Goal: Task Accomplishment & Management: Manage account settings

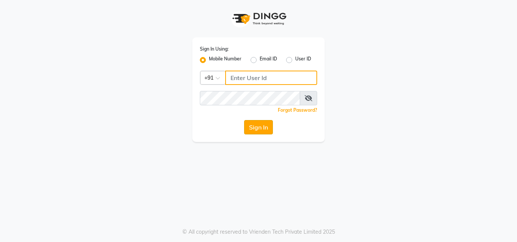
type input "9005719946"
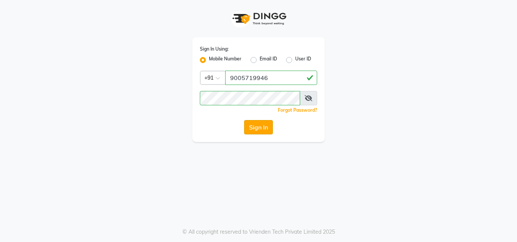
click at [262, 129] on button "Sign In" at bounding box center [258, 127] width 29 height 14
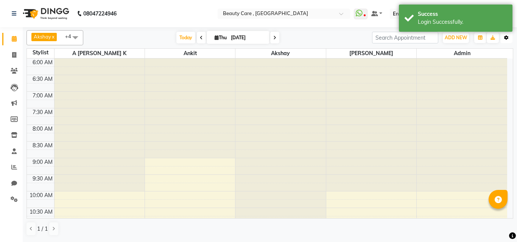
click at [505, 36] on icon "button" at bounding box center [506, 38] width 5 height 5
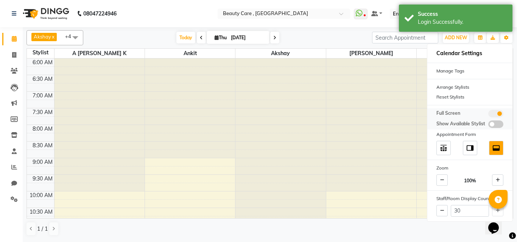
click at [494, 113] on span at bounding box center [495, 114] width 15 height 8
click at [488, 115] on input "checkbox" at bounding box center [488, 115] width 0 height 0
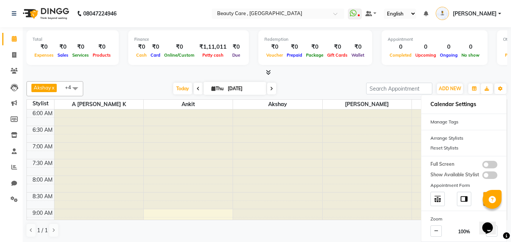
click at [131, 91] on div "Today Thu 04 September 2025" at bounding box center [224, 88] width 275 height 11
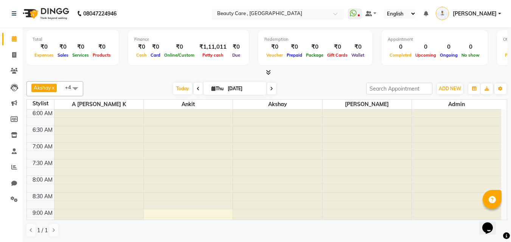
click at [278, 12] on input "text" at bounding box center [271, 15] width 110 height 8
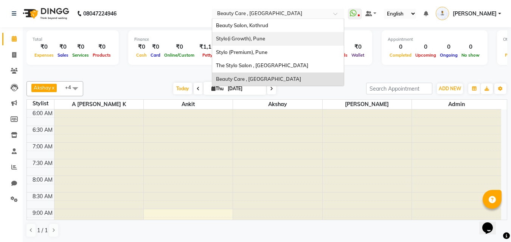
click at [249, 39] on span "Stylo(i Growth), Pune" at bounding box center [240, 39] width 49 height 6
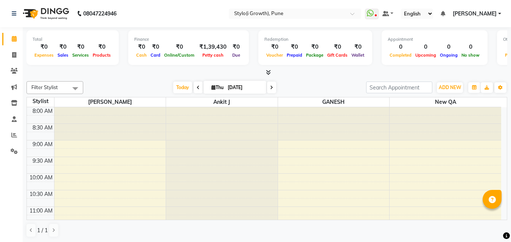
click at [124, 72] on div at bounding box center [266, 73] width 481 height 8
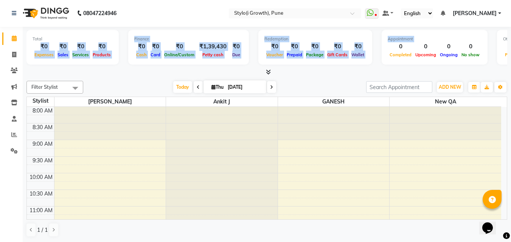
drag, startPoint x: 39, startPoint y: 43, endPoint x: 396, endPoint y: 48, distance: 357.8
click at [396, 48] on div "Total ₹0 Expenses ₹0 Sales ₹0 Services ₹0 Products Finance ₹0 Cash ₹0 Card ₹0 O…" at bounding box center [266, 48] width 481 height 37
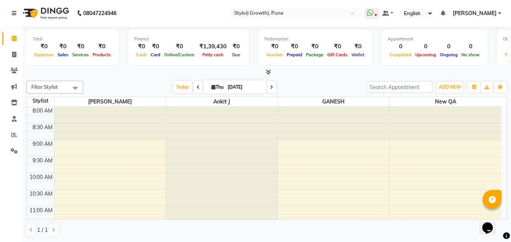
click at [115, 70] on div at bounding box center [266, 72] width 481 height 8
drag, startPoint x: 52, startPoint y: 58, endPoint x: 38, endPoint y: 47, distance: 17.8
click at [38, 47] on div "₹0 Expenses" at bounding box center [44, 50] width 23 height 17
drag, startPoint x: 68, startPoint y: 56, endPoint x: 57, endPoint y: 48, distance: 13.8
click at [57, 48] on div "₹0 Sales" at bounding box center [63, 50] width 15 height 17
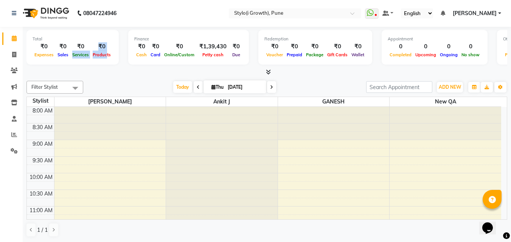
drag, startPoint x: 106, startPoint y: 56, endPoint x: 71, endPoint y: 52, distance: 35.8
click at [71, 52] on div "₹0 Expenses ₹0 Sales ₹0 Services ₹0 Products" at bounding box center [73, 50] width 80 height 17
drag, startPoint x: 145, startPoint y: 57, endPoint x: 135, endPoint y: 42, distance: 18.3
click at [135, 42] on div "₹0 Cash" at bounding box center [141, 50] width 14 height 17
drag, startPoint x: 156, startPoint y: 60, endPoint x: 147, endPoint y: 50, distance: 12.6
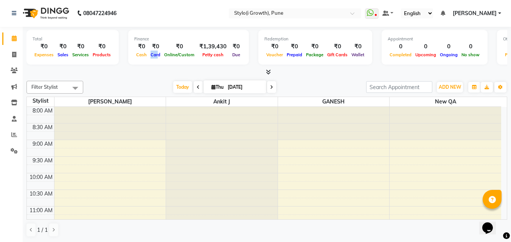
click at [147, 50] on div "Finance ₹0 Cash ₹0 Card ₹0 Online/Custom ₹1,39,430 Petty cash ₹0 Due" at bounding box center [188, 47] width 121 height 35
drag, startPoint x: 236, startPoint y: 58, endPoint x: 225, endPoint y: 45, distance: 17.1
click at [230, 45] on div "₹0 Due" at bounding box center [236, 50] width 13 height 17
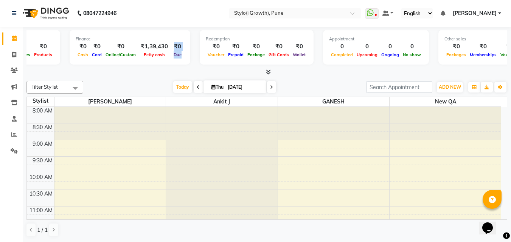
scroll to position [0, 59]
drag, startPoint x: 347, startPoint y: 56, endPoint x: 320, endPoint y: 42, distance: 30.1
click at [323, 42] on div "Appointment 0 Completed 0 Upcoming 0 Ongoing 0 No show" at bounding box center [376, 47] width 106 height 35
drag, startPoint x: 370, startPoint y: 56, endPoint x: 350, endPoint y: 38, distance: 26.5
click at [350, 38] on div "Appointment 0 Completed 0 Upcoming 0 Ongoing 0 No show" at bounding box center [376, 47] width 106 height 35
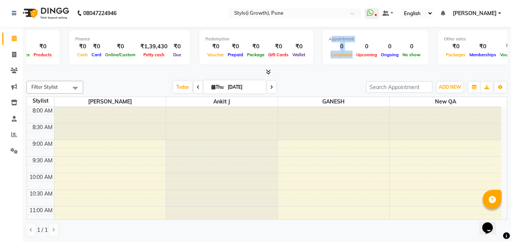
drag, startPoint x: 389, startPoint y: 58, endPoint x: 373, endPoint y: 40, distance: 23.8
click at [373, 40] on div "Appointment 0 Completed 0 Upcoming 0 Ongoing 0 No show" at bounding box center [376, 47] width 106 height 35
drag, startPoint x: 413, startPoint y: 57, endPoint x: 399, endPoint y: 45, distance: 17.7
click at [400, 45] on div "0 No show" at bounding box center [411, 50] width 22 height 17
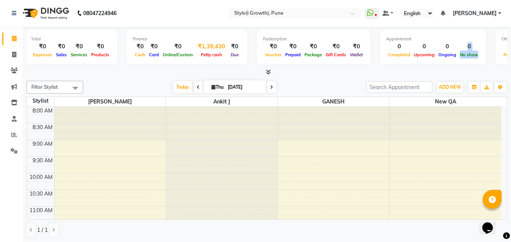
scroll to position [0, 0]
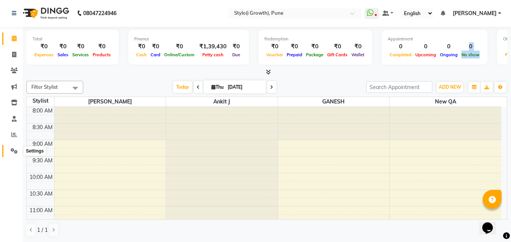
click at [13, 149] on icon at bounding box center [14, 151] width 7 height 6
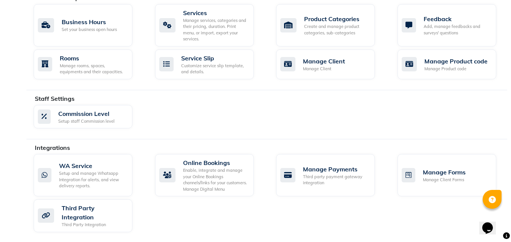
scroll to position [341, 0]
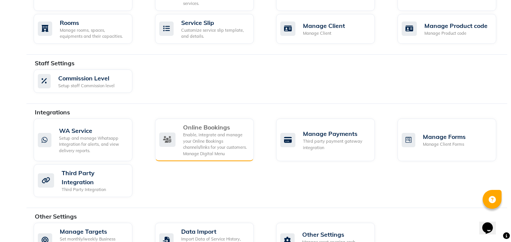
click at [191, 123] on div "Online Bookings" at bounding box center [215, 127] width 65 height 9
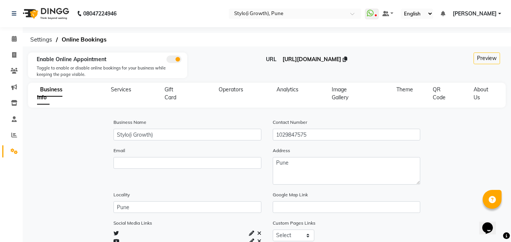
click at [289, 58] on span "[URL][DOMAIN_NAME]" at bounding box center [311, 59] width 59 height 7
click at [437, 88] on span "QR Code" at bounding box center [439, 93] width 13 height 15
select select "256"
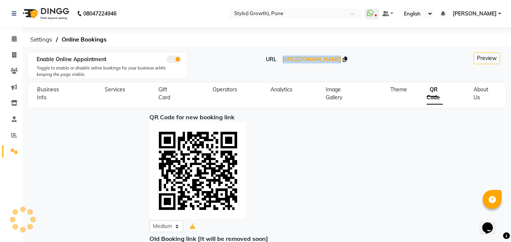
drag, startPoint x: 388, startPoint y: 64, endPoint x: 254, endPoint y: 65, distance: 133.5
click at [254, 65] on div "URL https://dingg.app/booking/styloi-growth-pune" at bounding box center [306, 69] width 239 height 26
click at [290, 61] on span "[URL][DOMAIN_NAME]" at bounding box center [311, 59] width 59 height 7
click at [445, 17] on li "Notifications nothing to show" at bounding box center [443, 14] width 5 height 8
click at [445, 13] on icon at bounding box center [443, 13] width 5 height 5
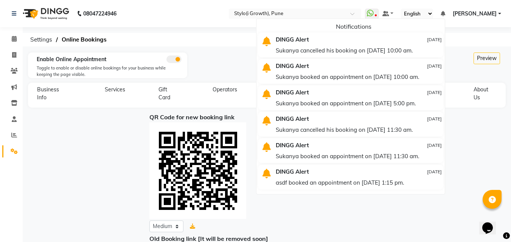
drag, startPoint x: 283, startPoint y: 52, endPoint x: 440, endPoint y: 53, distance: 156.6
click at [440, 53] on div "Sukanya cancelled his booking on 24-07-2025 at 10:00 am." at bounding box center [359, 50] width 166 height 11
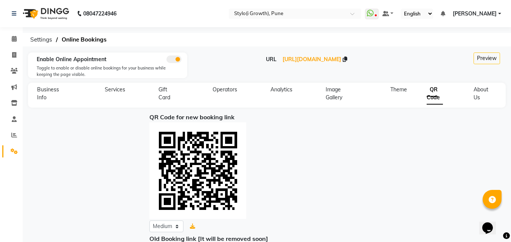
click at [213, 64] on div "URL https://dingg.app/booking/styloi-growth-pune" at bounding box center [306, 69] width 239 height 26
click at [13, 54] on icon at bounding box center [14, 55] width 4 height 6
select select "service"
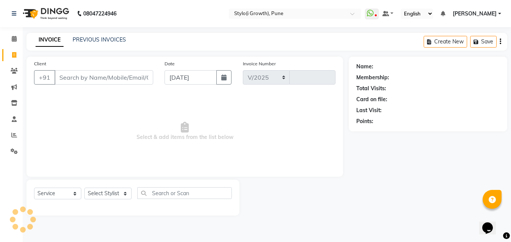
select select "7516"
type input "0023"
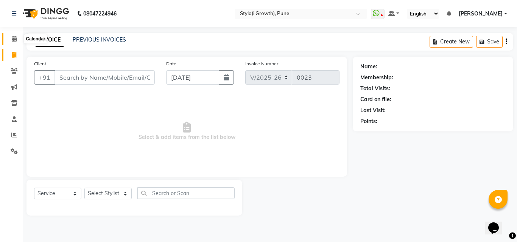
click at [15, 37] on icon at bounding box center [14, 39] width 5 height 6
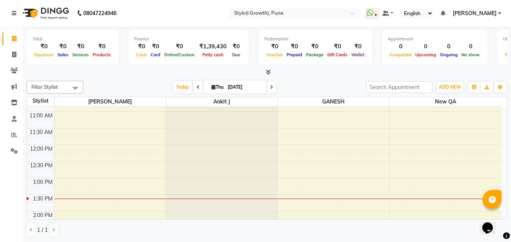
scroll to position [100, 0]
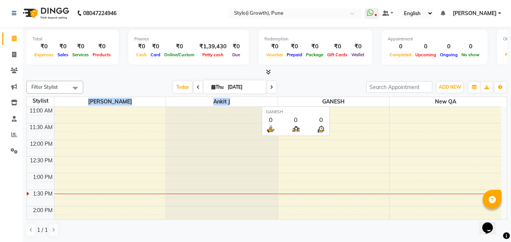
drag, startPoint x: 99, startPoint y: 102, endPoint x: 323, endPoint y: 103, distance: 223.1
click at [323, 103] on tr "Stylist Divyani Ankit J GANESH new QA" at bounding box center [264, 102] width 474 height 10
drag, startPoint x: 468, startPoint y: 99, endPoint x: 315, endPoint y: 98, distance: 153.2
click at [315, 98] on tr "Stylist Divyani Ankit J GANESH new QA" at bounding box center [264, 102] width 474 height 10
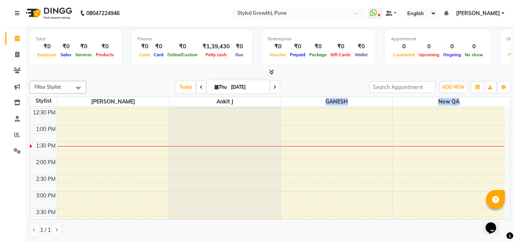
scroll to position [176, 0]
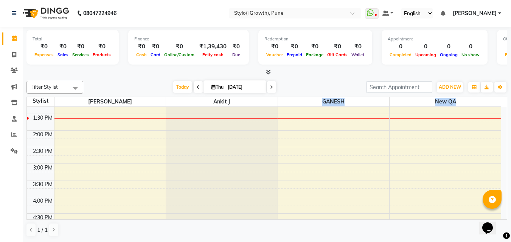
click at [87, 133] on div "8:00 AM 8:30 AM 9:00 AM 9:30 AM 10:00 AM 10:30 AM 11:00 AM 11:30 AM 12:00 PM 12…" at bounding box center [264, 197] width 474 height 532
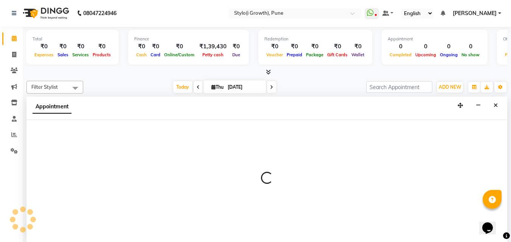
select select "66482"
select select "tentative"
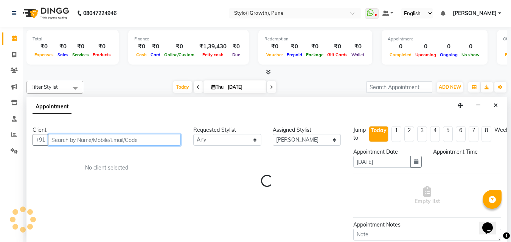
select select "840"
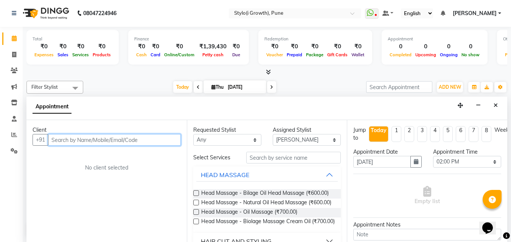
click at [71, 139] on input "text" at bounding box center [114, 140] width 133 height 12
type input "6"
drag, startPoint x: 85, startPoint y: 136, endPoint x: 42, endPoint y: 143, distance: 43.6
click at [42, 143] on div "+91 9389079748 Add Client" at bounding box center [107, 140] width 148 height 12
click at [97, 136] on input "9389079748" at bounding box center [98, 140] width 101 height 12
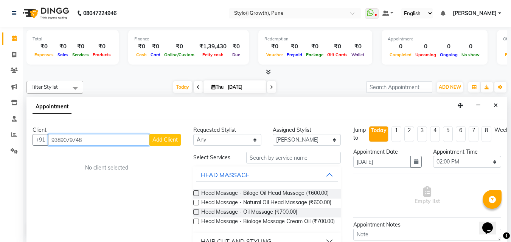
type input "9389079748"
click at [156, 143] on span "Add Client" at bounding box center [164, 140] width 25 height 7
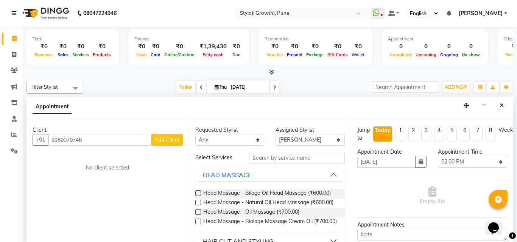
select select "22"
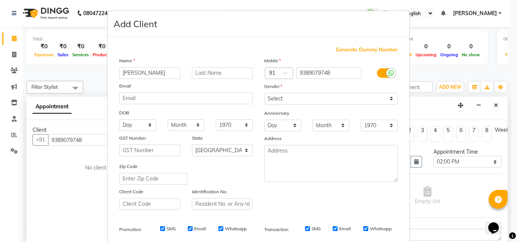
type input "[PERSON_NAME]"
click at [291, 95] on select "Select Male Female Other Prefer Not To Say" at bounding box center [330, 99] width 133 height 12
select select "male"
click at [264, 93] on select "Select Male Female Other Prefer Not To Say" at bounding box center [330, 99] width 133 height 12
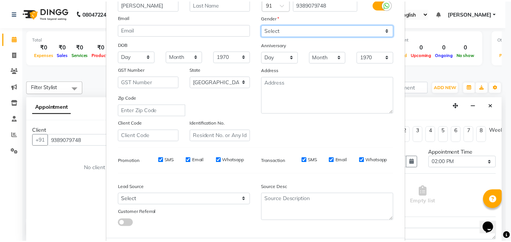
scroll to position [107, 0]
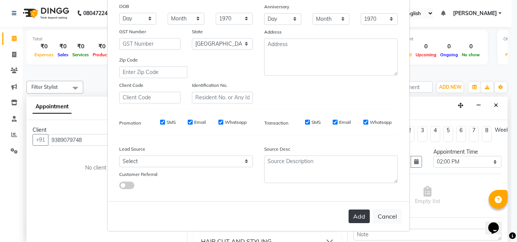
click at [353, 214] on button "Add" at bounding box center [358, 217] width 21 height 14
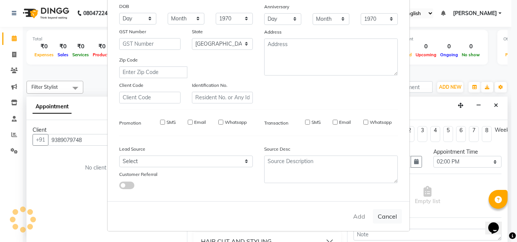
select select
select select "null"
select select
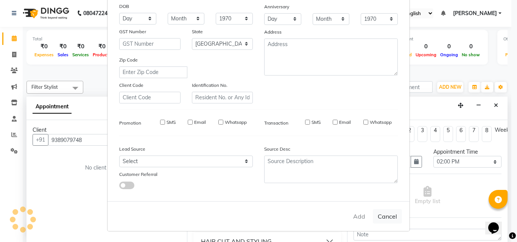
select select
checkbox input "false"
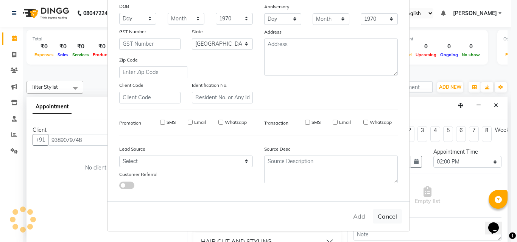
checkbox input "false"
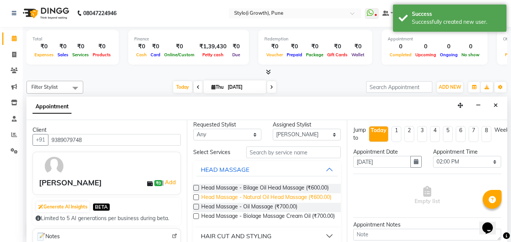
scroll to position [0, 0]
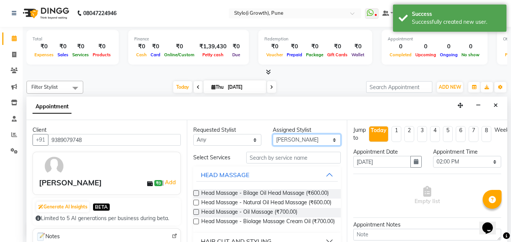
click at [294, 138] on select "Select Ankit J Divyani GANESH new QA" at bounding box center [307, 140] width 68 height 12
select select "66483"
click at [273, 134] on select "Select Ankit J Divyani GANESH new QA" at bounding box center [307, 140] width 68 height 12
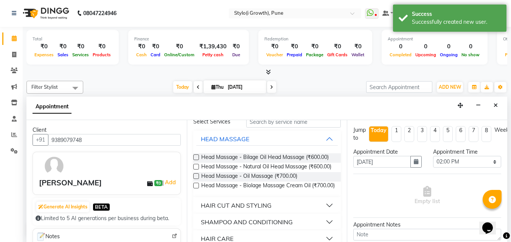
scroll to position [62, 0]
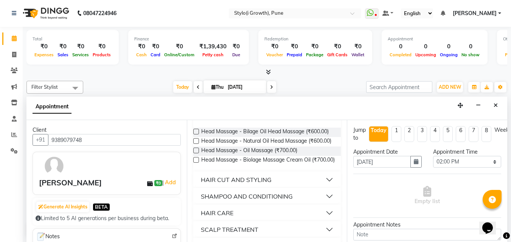
click at [199, 154] on label at bounding box center [196, 151] width 6 height 6
click at [198, 154] on input "checkbox" at bounding box center [195, 151] width 5 height 5
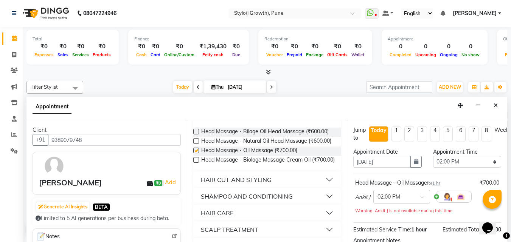
checkbox input "false"
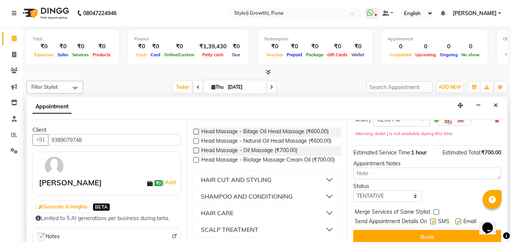
scroll to position [90, 0]
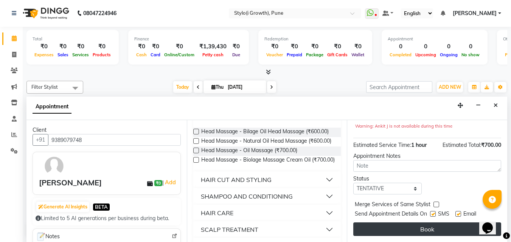
click at [417, 223] on button "Book" at bounding box center [427, 230] width 148 height 14
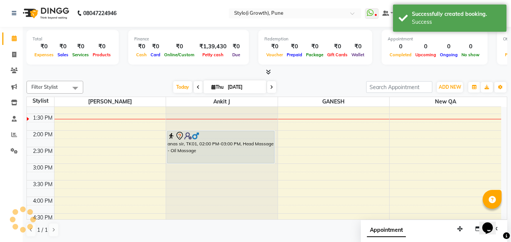
scroll to position [0, 0]
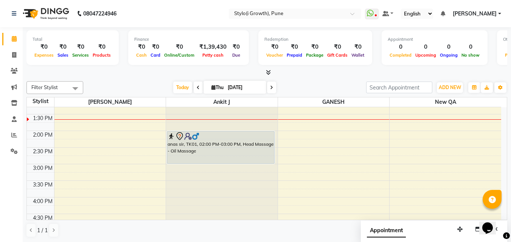
click at [200, 135] on div at bounding box center [221, 136] width 106 height 9
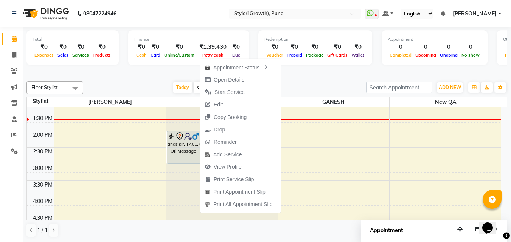
click at [310, 76] on div at bounding box center [266, 73] width 481 height 8
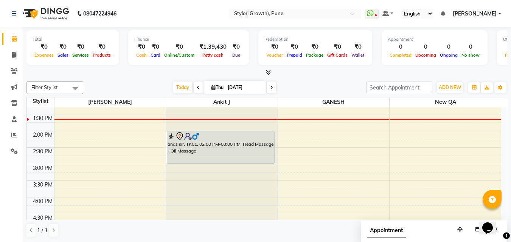
click at [214, 160] on div "anas sir, TK01, 02:00 PM-03:00 PM, Head Massage - Oil Massage" at bounding box center [220, 148] width 107 height 32
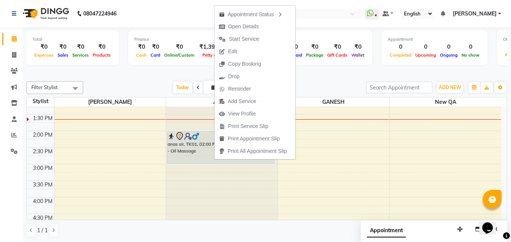
click at [323, 91] on div "Today Thu 04-09-2025" at bounding box center [224, 87] width 275 height 11
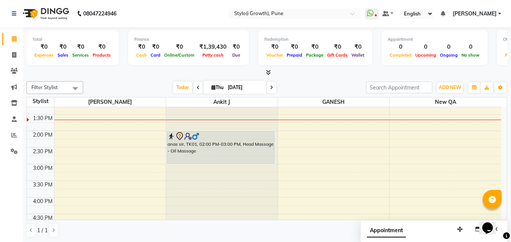
click at [210, 137] on div at bounding box center [221, 136] width 106 height 9
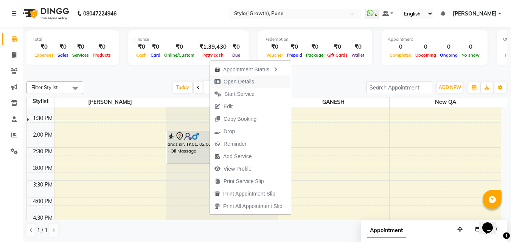
click at [242, 76] on span "Open Details" at bounding box center [234, 82] width 49 height 12
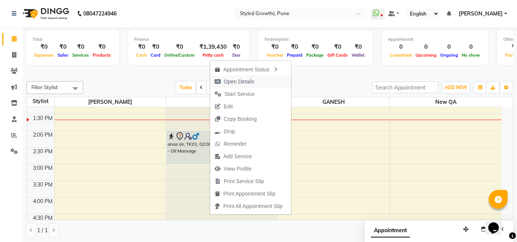
select select "7"
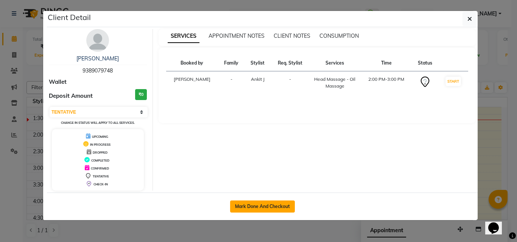
click at [259, 209] on button "Mark Done And Checkout" at bounding box center [262, 207] width 65 height 12
select select "service"
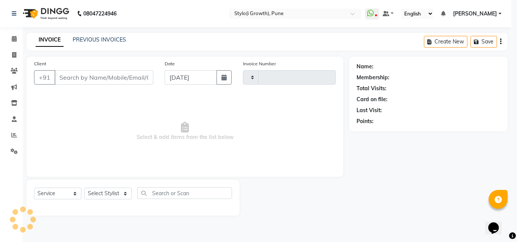
type input "0023"
select select "7516"
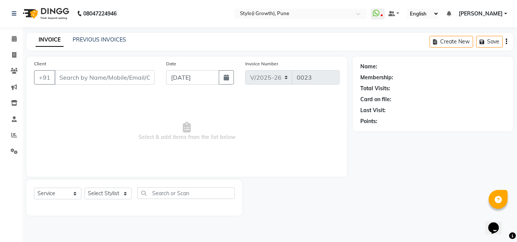
type input "9389079748"
select select "66483"
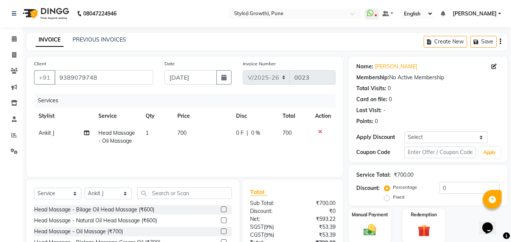
scroll to position [61, 0]
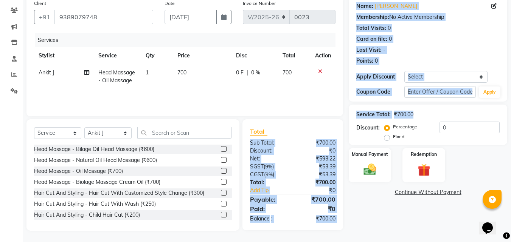
drag, startPoint x: 410, startPoint y: 113, endPoint x: 337, endPoint y: 118, distance: 73.1
click at [337, 118] on div "Client +91 9389079748 Date 04-09-2025 Invoice Number V/2025 V/2025-26 0023 Serv…" at bounding box center [267, 113] width 492 height 235
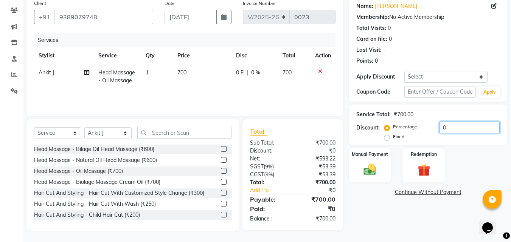
click at [445, 125] on input "0" at bounding box center [469, 128] width 60 height 12
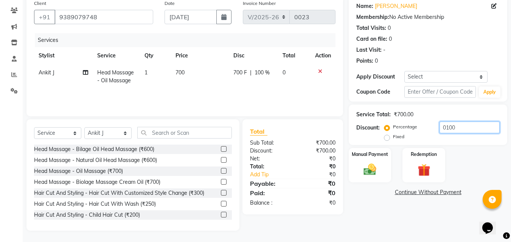
type input "0100"
click at [393, 137] on label "Fixed" at bounding box center [398, 136] width 11 height 7
click at [386, 137] on input "Fixed" at bounding box center [388, 136] width 5 height 5
radio input "true"
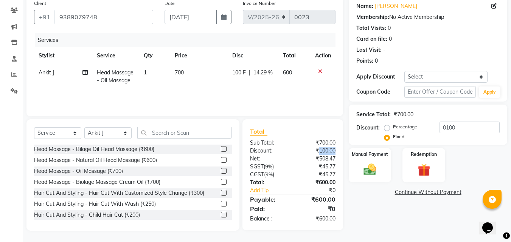
drag, startPoint x: 338, startPoint y: 147, endPoint x: 318, endPoint y: 149, distance: 19.4
click at [318, 149] on div "₹100.00" at bounding box center [317, 151] width 48 height 8
drag, startPoint x: 329, startPoint y: 194, endPoint x: 313, endPoint y: 197, distance: 15.9
click at [313, 197] on div "Total Sub Total: ₹700.00 Discount: ₹100.00 Net: ₹508.47 SGST ( 9% ) ₹45.77 CGST…" at bounding box center [292, 175] width 85 height 96
click at [380, 159] on div "Manual Payment" at bounding box center [370, 165] width 44 height 36
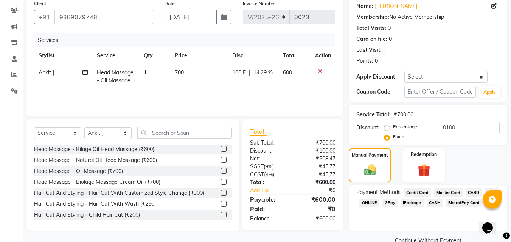
scroll to position [76, 0]
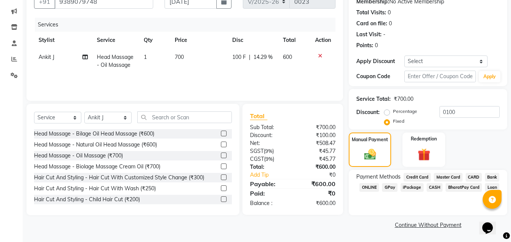
click at [388, 189] on span "GPay" at bounding box center [390, 187] width 16 height 9
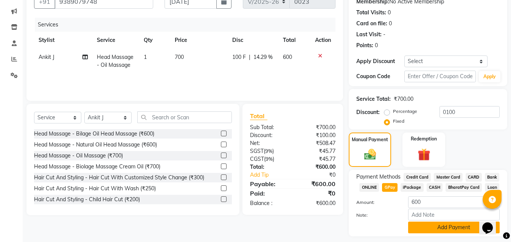
scroll to position [97, 0]
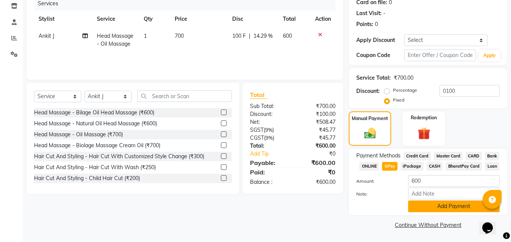
click at [455, 209] on button "Add Payment" at bounding box center [454, 207] width 92 height 12
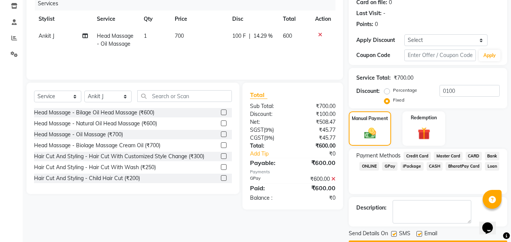
scroll to position [119, 0]
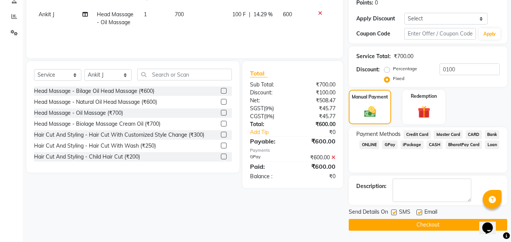
click at [419, 228] on button "Checkout" at bounding box center [428, 225] width 158 height 12
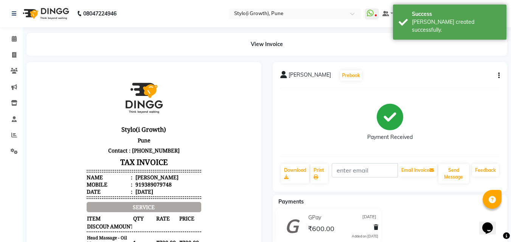
drag, startPoint x: 170, startPoint y: 117, endPoint x: 119, endPoint y: 95, distance: 55.7
click at [119, 95] on header "Stylo(i Growth) Pune Contact : 1029847575 TAX INVOICE Name : anas sir Mobile : …" at bounding box center [144, 136] width 114 height 120
drag, startPoint x: 177, startPoint y: 160, endPoint x: 77, endPoint y: 187, distance: 103.5
click at [77, 187] on body "Stylo(i Growth) Pune Contact : 1029847575 TAX INVOICE Name : anas sir Mobile : …" at bounding box center [144, 210] width 214 height 274
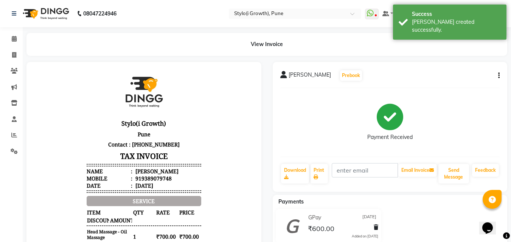
drag, startPoint x: 245, startPoint y: 94, endPoint x: 284, endPoint y: 239, distance: 149.9
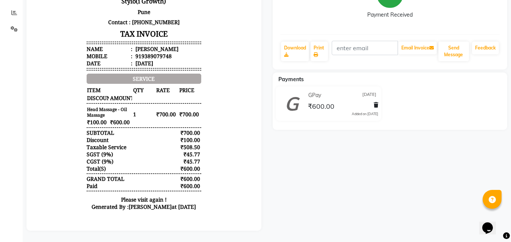
drag, startPoint x: 190, startPoint y: 210, endPoint x: 79, endPoint y: 41, distance: 202.0
click at [84, 41] on div "Stylo(i Growth) Pune Contact : 1029847575 TAX INVOICE Name : anas sir Mobile : …" at bounding box center [144, 81] width 120 height 274
click at [191, 70] on hr at bounding box center [144, 70] width 114 height 1
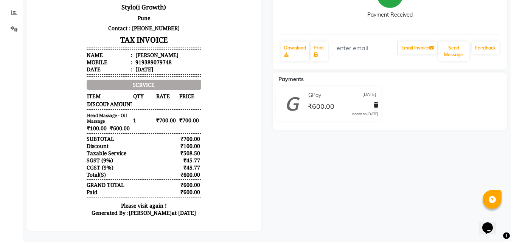
scroll to position [0, 0]
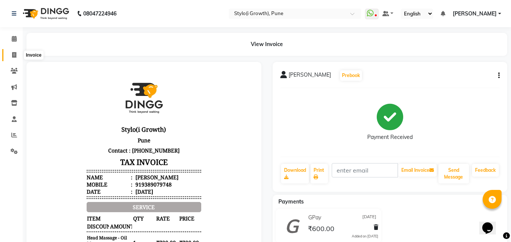
click at [13, 58] on span at bounding box center [14, 55] width 13 height 9
select select "7516"
select select "service"
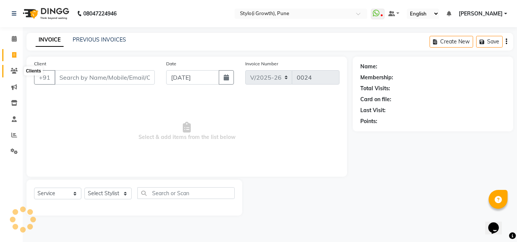
click at [13, 67] on span at bounding box center [14, 71] width 13 height 9
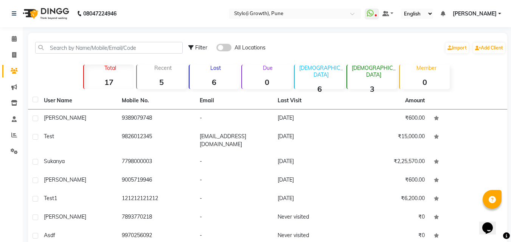
click at [12, 66] on link "Clients" at bounding box center [11, 71] width 18 height 12
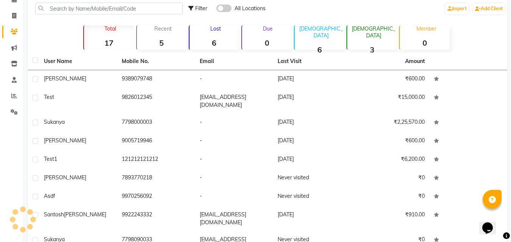
click at [63, 47] on div "Total 17 Recent 5 Lost 6 Due 0 Male 6 Female 3 Member 0" at bounding box center [268, 36] width 420 height 26
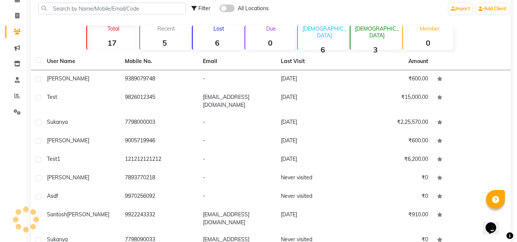
scroll to position [0, 0]
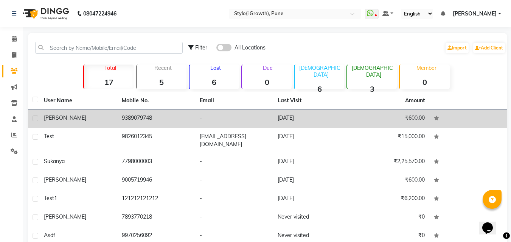
click at [68, 119] on div "[PERSON_NAME]" at bounding box center [78, 118] width 69 height 8
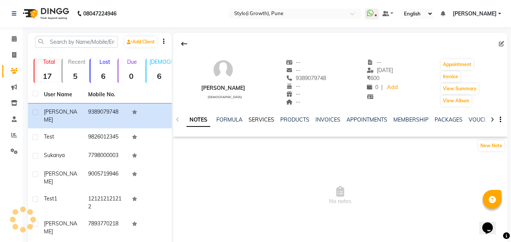
click at [262, 121] on link "SERVICES" at bounding box center [261, 119] width 26 height 7
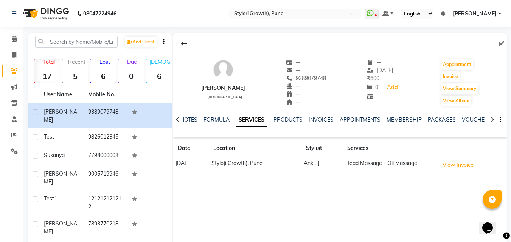
drag, startPoint x: 176, startPoint y: 167, endPoint x: 213, endPoint y: 168, distance: 37.1
click at [209, 168] on td "[DATE]" at bounding box center [191, 165] width 36 height 17
drag, startPoint x: 357, startPoint y: 166, endPoint x: 437, endPoint y: 169, distance: 79.8
click at [436, 169] on td "Head Massage - Oil Massage" at bounding box center [390, 165] width 94 height 17
drag, startPoint x: 332, startPoint y: 169, endPoint x: 307, endPoint y: 166, distance: 25.5
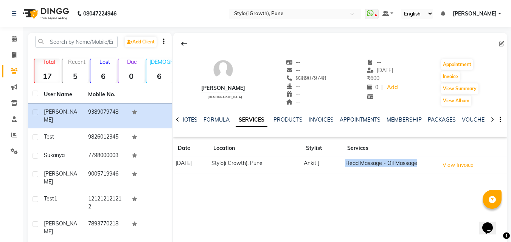
click at [307, 166] on tr "04-09-2025 Stylo(i Growth), Pune Ankit J Head Massage - Oil Massage View Invoice" at bounding box center [340, 165] width 334 height 17
click at [313, 117] on link "INVOICES" at bounding box center [321, 119] width 25 height 7
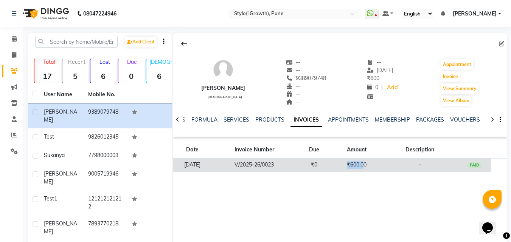
drag, startPoint x: 368, startPoint y: 171, endPoint x: 341, endPoint y: 171, distance: 26.9
click at [341, 171] on td "₹600.00" at bounding box center [356, 165] width 51 height 13
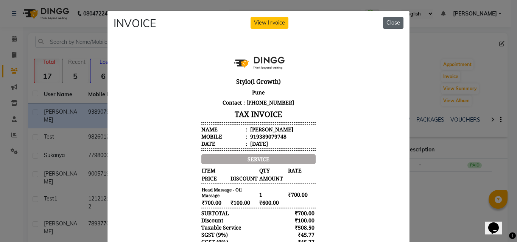
click at [394, 25] on button "Close" at bounding box center [393, 23] width 20 height 12
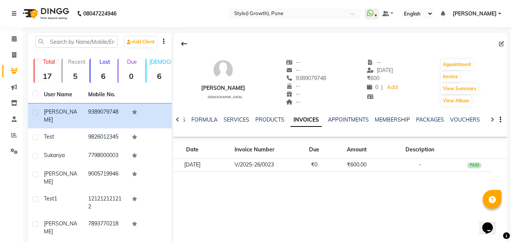
click at [12, 61] on li "Invoice" at bounding box center [11, 55] width 23 height 16
click at [13, 59] on span at bounding box center [14, 55] width 13 height 9
select select "service"
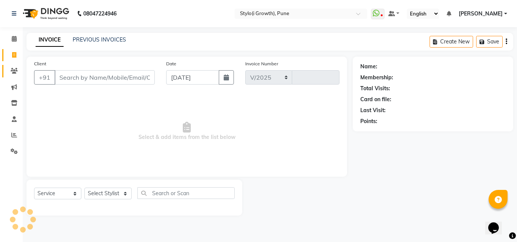
select select "7516"
type input "0024"
click at [13, 67] on span at bounding box center [14, 71] width 13 height 9
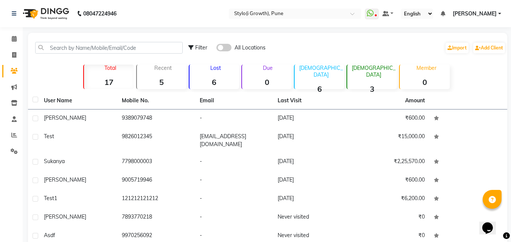
click at [13, 67] on span at bounding box center [14, 71] width 13 height 9
click at [15, 68] on icon at bounding box center [14, 71] width 7 height 6
drag, startPoint x: 121, startPoint y: 80, endPoint x: 98, endPoint y: 81, distance: 23.8
click at [98, 81] on strong "17" at bounding box center [109, 82] width 50 height 9
click at [217, 68] on p "Lost" at bounding box center [215, 68] width 47 height 7
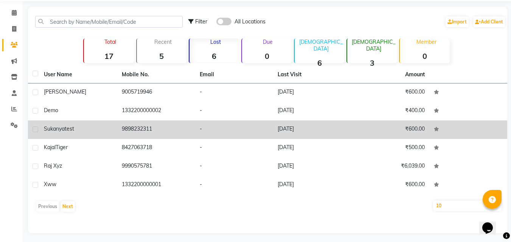
scroll to position [29, 0]
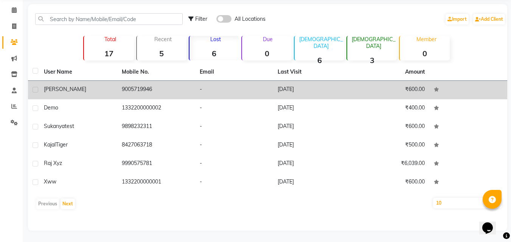
click at [64, 88] on div "[PERSON_NAME]" at bounding box center [78, 89] width 69 height 8
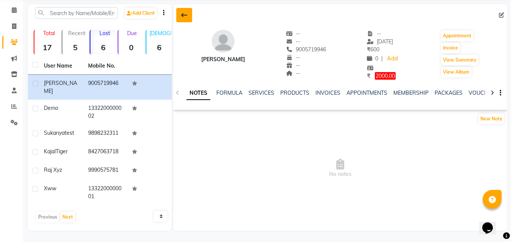
click at [181, 16] on icon at bounding box center [184, 15] width 6 height 6
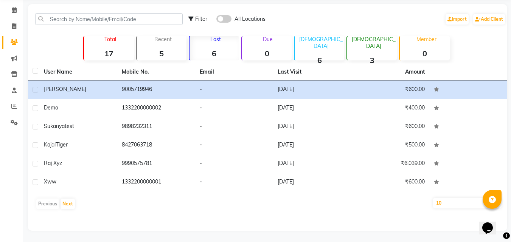
click at [112, 50] on strong "17" at bounding box center [109, 53] width 50 height 9
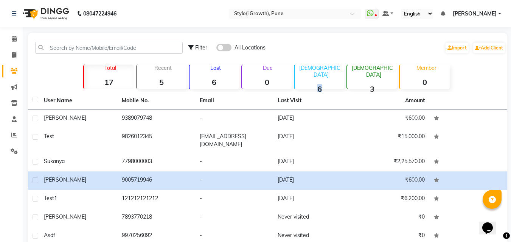
drag, startPoint x: 332, startPoint y: 86, endPoint x: 301, endPoint y: 86, distance: 31.0
click at [301, 86] on strong "6" at bounding box center [320, 88] width 50 height 9
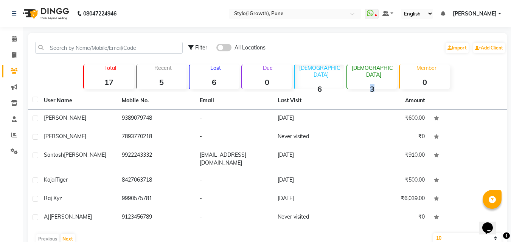
drag, startPoint x: 389, startPoint y: 78, endPoint x: 360, endPoint y: 80, distance: 28.5
click at [360, 84] on strong "3" at bounding box center [372, 88] width 50 height 9
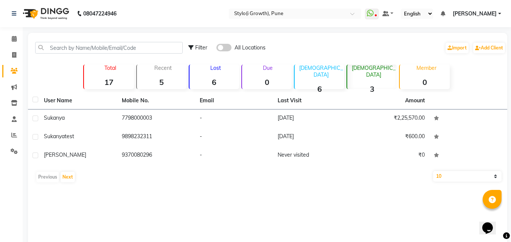
click at [268, 70] on p "Due" at bounding box center [268, 68] width 48 height 7
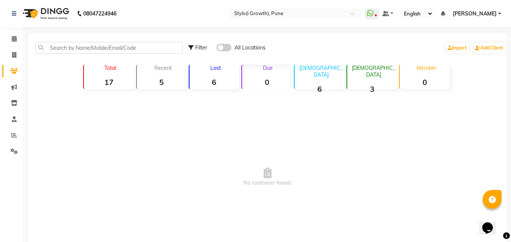
click at [272, 76] on div "Due 0" at bounding box center [266, 77] width 50 height 25
drag, startPoint x: 272, startPoint y: 76, endPoint x: 260, endPoint y: 83, distance: 13.7
click at [260, 83] on div "Due 0" at bounding box center [266, 77] width 50 height 25
click at [98, 70] on p "Total" at bounding box center [110, 68] width 47 height 7
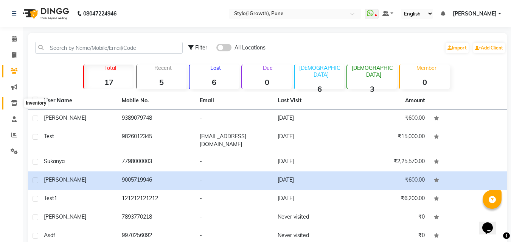
click at [13, 105] on icon at bounding box center [14, 103] width 6 height 6
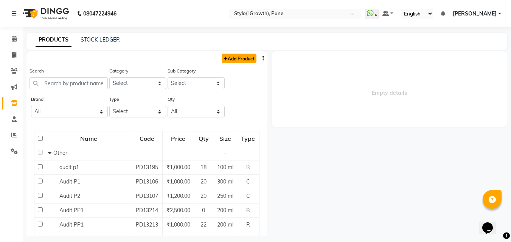
click at [238, 57] on link "Add Product" at bounding box center [239, 58] width 35 height 9
select select "true"
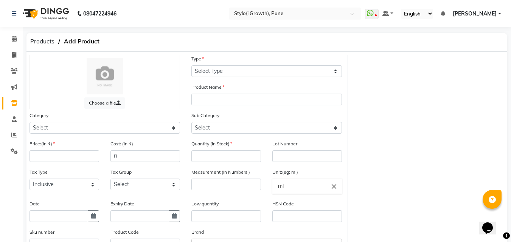
scroll to position [44, 0]
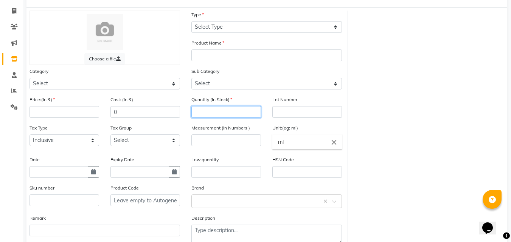
click at [208, 110] on input "number" at bounding box center [226, 112] width 70 height 12
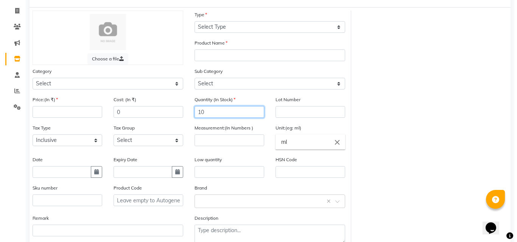
scroll to position [0, 0]
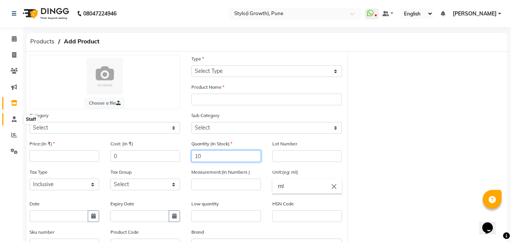
type input "10"
click at [18, 123] on span at bounding box center [14, 119] width 13 height 9
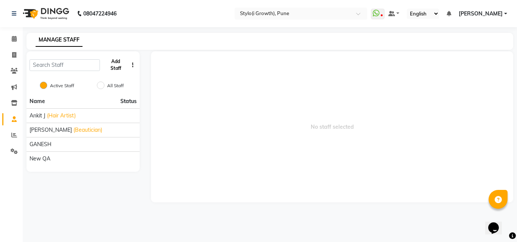
click at [112, 61] on button "Add Staff" at bounding box center [115, 65] width 25 height 20
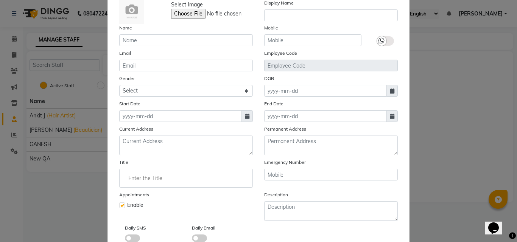
scroll to position [46, 0]
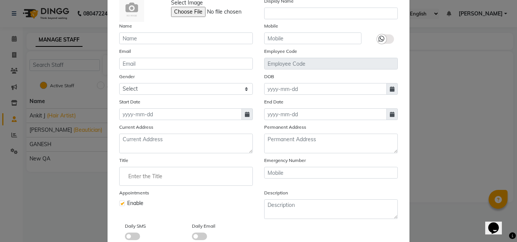
click at [177, 104] on div "Start Date" at bounding box center [185, 109] width 145 height 22
click at [177, 147] on textarea at bounding box center [185, 144] width 133 height 20
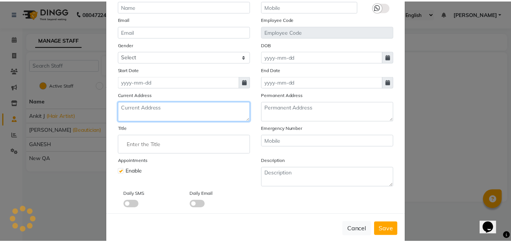
scroll to position [91, 0]
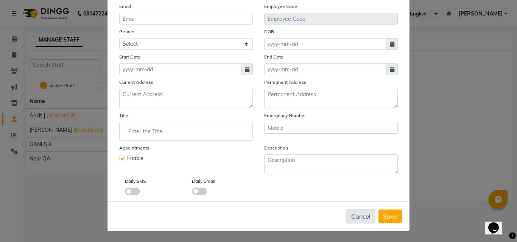
click at [355, 216] on button "Cancel" at bounding box center [360, 217] width 29 height 14
checkbox input "false"
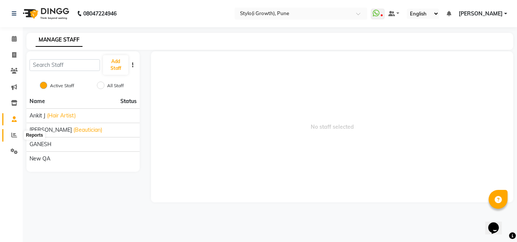
click at [12, 135] on icon at bounding box center [14, 135] width 6 height 6
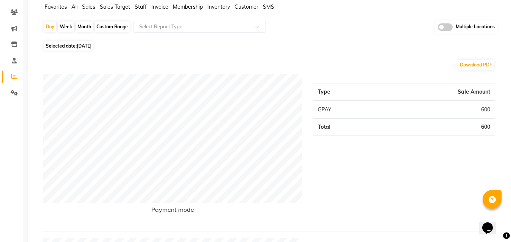
scroll to position [118, 0]
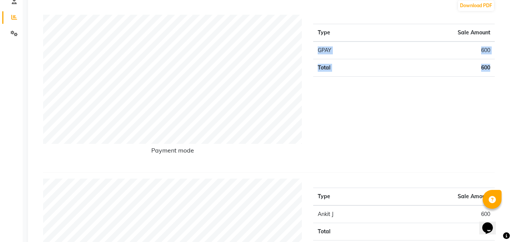
drag, startPoint x: 315, startPoint y: 52, endPoint x: 489, endPoint y: 61, distance: 174.9
click at [489, 61] on tbody "GPAY 600 Total 600" at bounding box center [404, 59] width 182 height 35
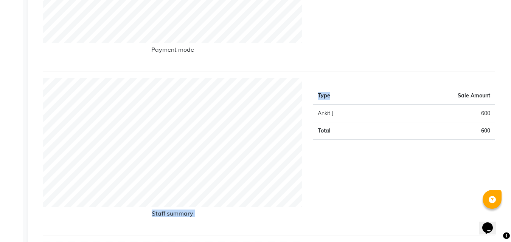
click at [287, 112] on div "Staff summary Type Sale Amount Ankit J 600 Total 600" at bounding box center [268, 154] width 463 height 152
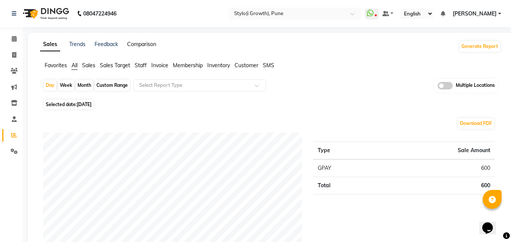
click at [132, 43] on link "Comparison" at bounding box center [141, 44] width 29 height 7
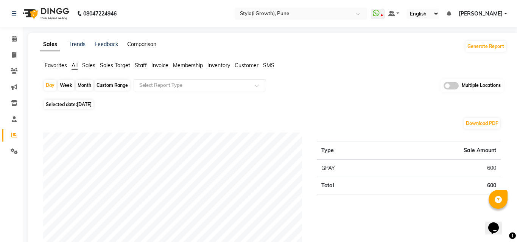
select select "single_date"
select select "single_date_dash"
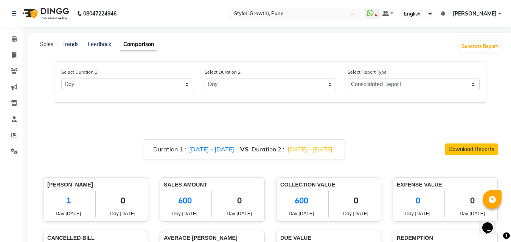
scroll to position [90, 0]
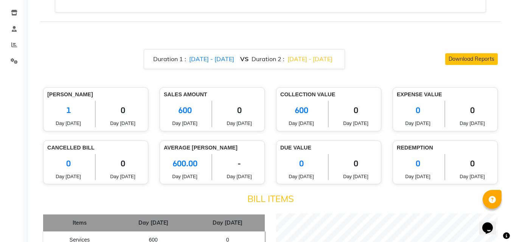
drag, startPoint x: 84, startPoint y: 121, endPoint x: 65, endPoint y: 110, distance: 21.8
click at [65, 110] on div "1 Day Sep 4th 25" at bounding box center [69, 114] width 54 height 26
drag, startPoint x: 203, startPoint y: 176, endPoint x: 170, endPoint y: 155, distance: 38.8
click at [170, 155] on div "600.00 Day Sep 4th 25" at bounding box center [185, 167] width 54 height 26
drag, startPoint x: 272, startPoint y: 178, endPoint x: 215, endPoint y: 158, distance: 60.2
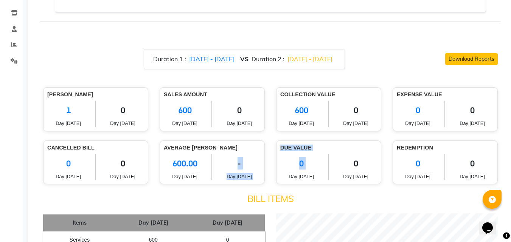
click at [215, 158] on div "Cancelled Bill 0 Day Sep 4th 25 0 Day Sep 3rd 25 Average Bill Amount 600.00 Day…" at bounding box center [270, 163] width 466 height 44
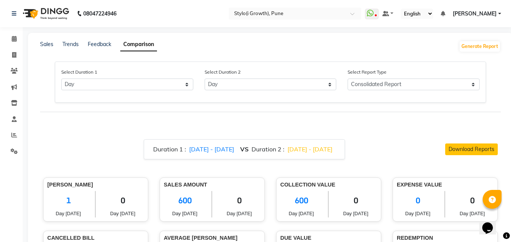
click at [71, 45] on link "Trends" at bounding box center [70, 44] width 16 height 7
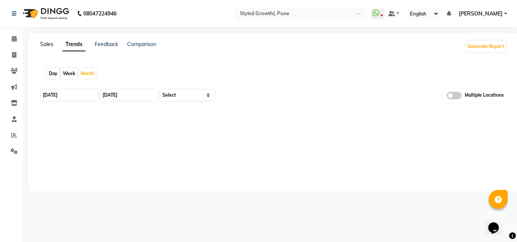
click at [47, 46] on link "Sales" at bounding box center [46, 44] width 13 height 7
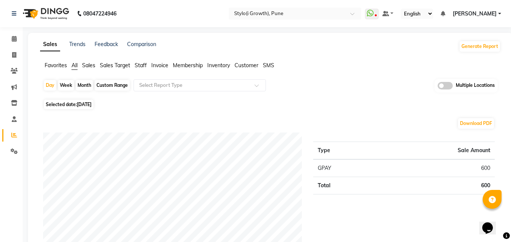
click at [107, 65] on span "Sales Target" at bounding box center [115, 65] width 30 height 7
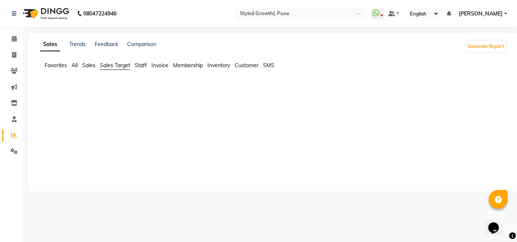
click at [88, 67] on span "Sales" at bounding box center [88, 65] width 13 height 7
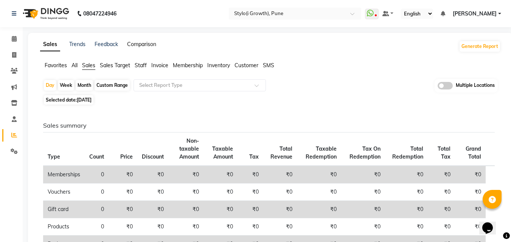
click at [153, 44] on link "Comparison" at bounding box center [141, 44] width 29 height 7
select select "single_date"
select select "single_date_dash"
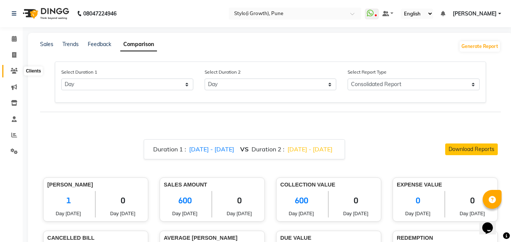
click at [13, 71] on icon at bounding box center [14, 71] width 7 height 6
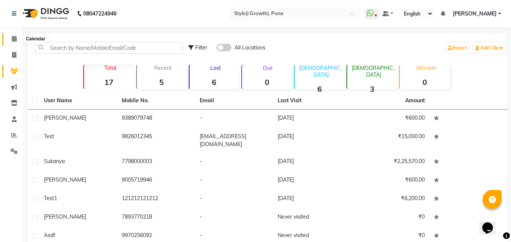
click at [14, 36] on icon at bounding box center [14, 39] width 5 height 6
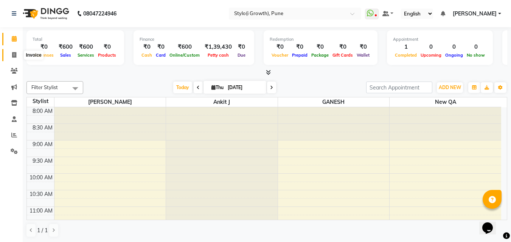
click at [15, 56] on icon at bounding box center [14, 55] width 4 height 6
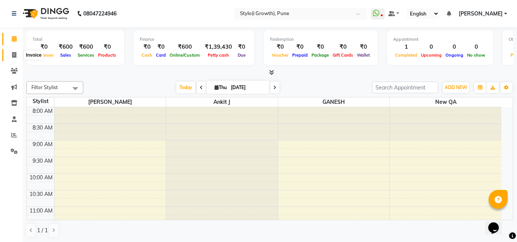
select select "7516"
select select "service"
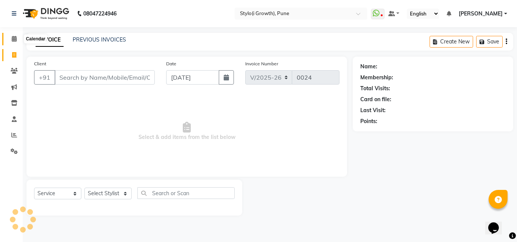
click at [13, 41] on icon at bounding box center [14, 39] width 5 height 6
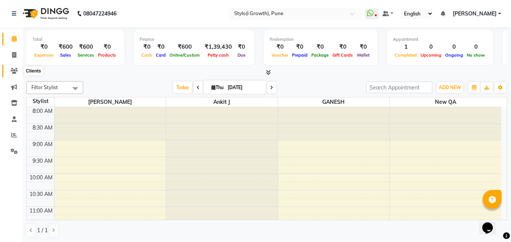
click at [15, 68] on icon at bounding box center [14, 71] width 7 height 6
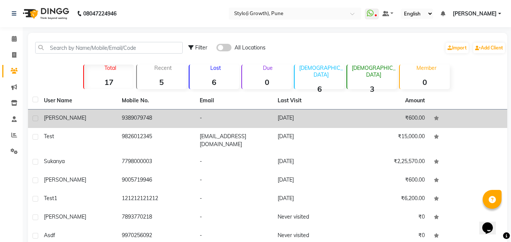
click at [124, 120] on td "9389079748" at bounding box center [156, 119] width 78 height 19
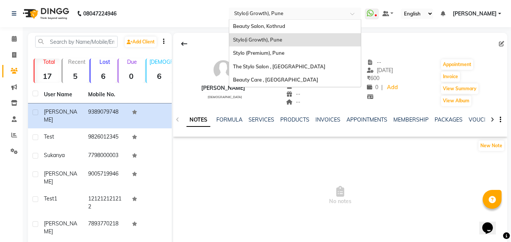
click at [278, 15] on input "text" at bounding box center [288, 13] width 110 height 8
click at [273, 76] on div "Beauty Care , Kandivali East" at bounding box center [295, 80] width 132 height 14
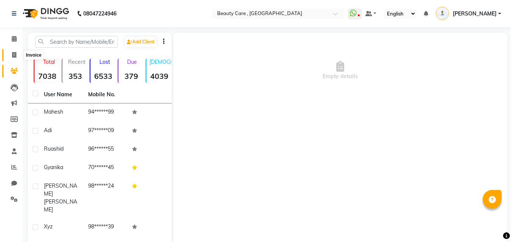
click at [14, 56] on icon at bounding box center [14, 55] width 4 height 6
select select "service"
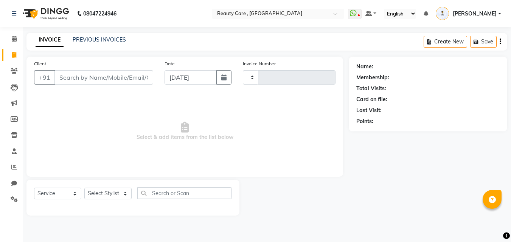
type input "2768"
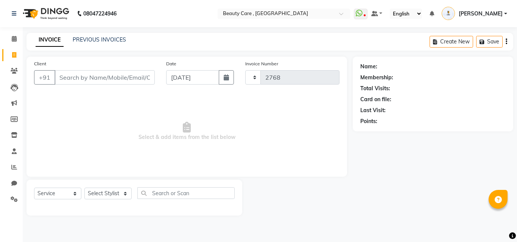
select select "5646"
click at [80, 76] on input "Client" at bounding box center [104, 77] width 100 height 14
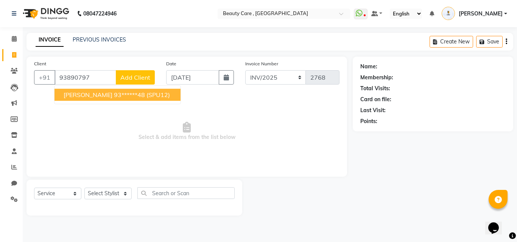
click at [114, 95] on ngb-highlight "93******48" at bounding box center [129, 95] width 31 height 8
type input "93******48"
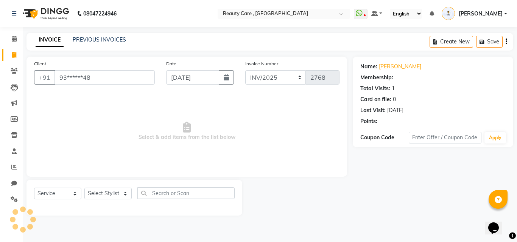
select select "1: Object"
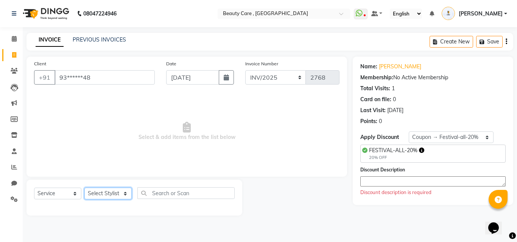
click at [110, 193] on select "Select Stylist Admin A Jagdish K Akshay Ankit Anuja April Arvind Ashvin asif Av…" at bounding box center [107, 194] width 47 height 12
select select "15135"
click at [84, 188] on select "Select Stylist Admin A Jagdish K Akshay Ankit Anuja April Arvind Ashvin asif Av…" at bounding box center [107, 194] width 47 height 12
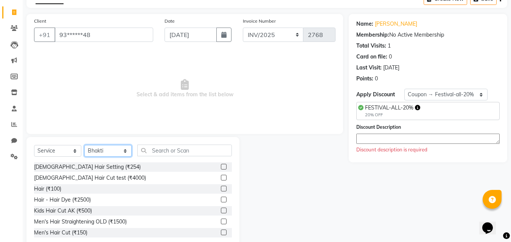
scroll to position [46, 0]
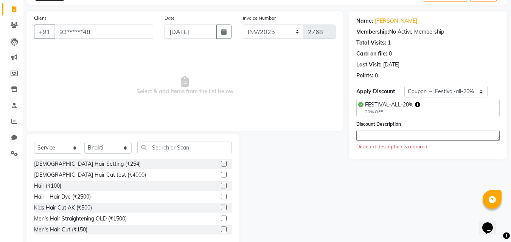
click at [221, 175] on label at bounding box center [224, 175] width 6 height 6
click at [221, 175] on input "checkbox" at bounding box center [223, 175] width 5 height 5
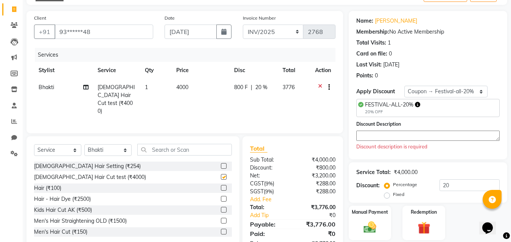
checkbox input "false"
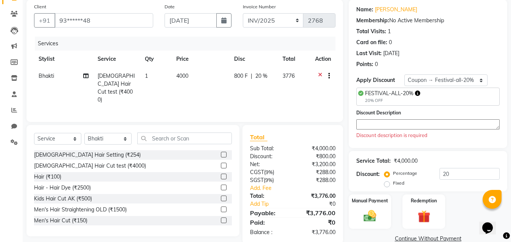
scroll to position [71, 0]
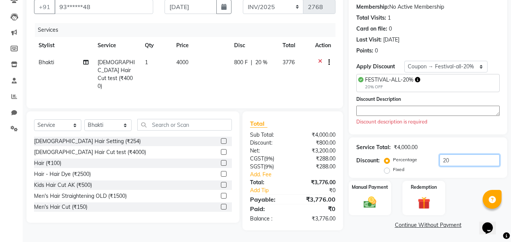
drag, startPoint x: 452, startPoint y: 165, endPoint x: 397, endPoint y: 165, distance: 55.6
click at [397, 165] on div "Percentage Fixed 20" at bounding box center [443, 165] width 114 height 20
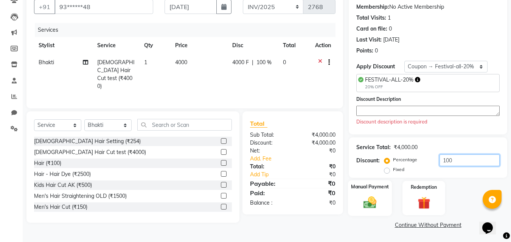
type input "100"
click at [366, 204] on img at bounding box center [369, 202] width 21 height 15
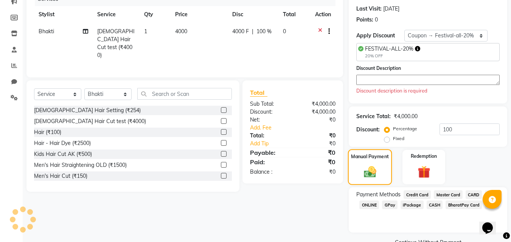
scroll to position [119, 0]
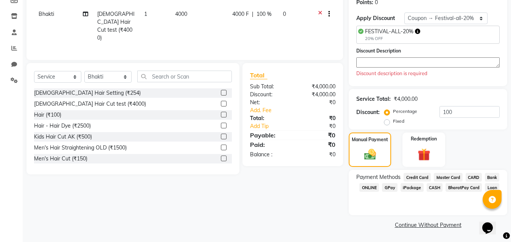
click at [385, 191] on span "GPay" at bounding box center [390, 187] width 16 height 9
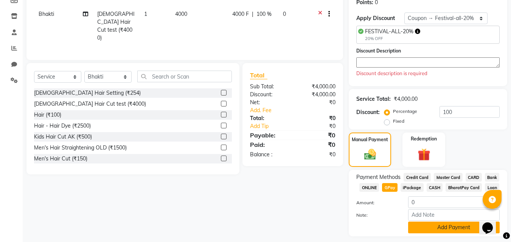
click at [447, 228] on button "Add Payment" at bounding box center [454, 228] width 92 height 12
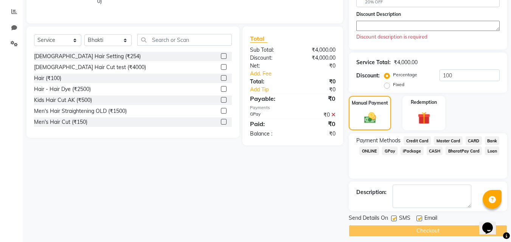
scroll to position [162, 0]
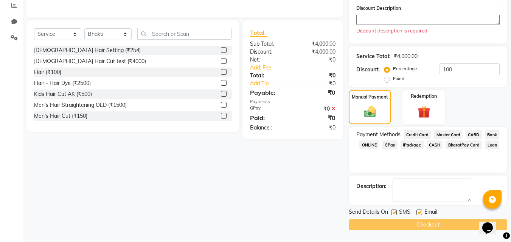
click at [431, 226] on div "Checkout" at bounding box center [428, 225] width 158 height 12
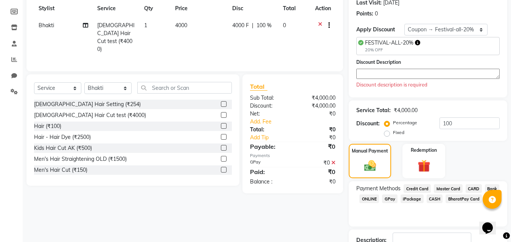
scroll to position [79, 0]
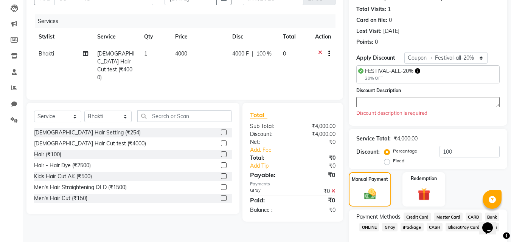
click at [380, 104] on textarea at bounding box center [427, 102] width 143 height 10
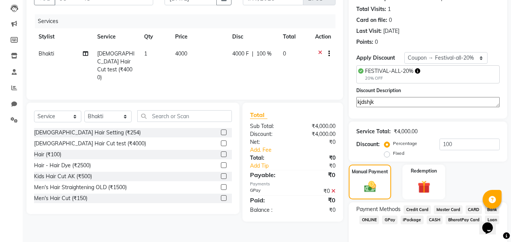
type textarea "kjdshjk"
click at [390, 217] on span "GPay" at bounding box center [390, 220] width 16 height 9
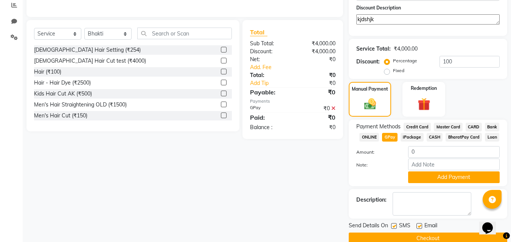
scroll to position [171, 0]
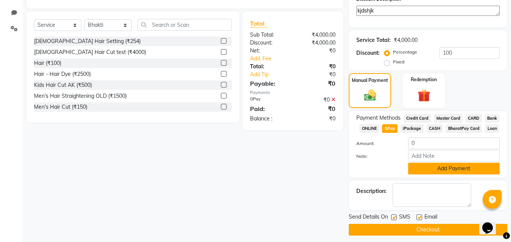
click at [451, 168] on button "Add Payment" at bounding box center [454, 169] width 92 height 12
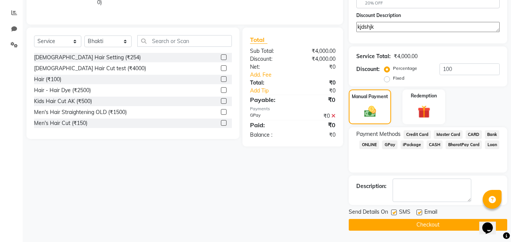
scroll to position [155, 0]
click at [428, 227] on button "Checkout" at bounding box center [428, 225] width 158 height 12
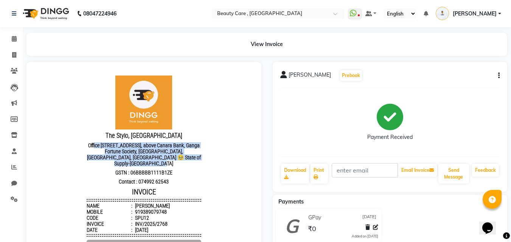
drag, startPoint x: 160, startPoint y: 170, endPoint x: 93, endPoint y: 147, distance: 70.8
click at [93, 147] on p "Office 5, Madhuban Building, 5, A Ln, above Canara Bank, Ganga Fortune Society,…" at bounding box center [144, 154] width 114 height 27
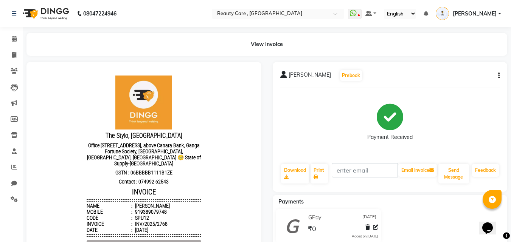
click at [93, 94] on header "The Stylo, Koregaon Park 411001 Office 5, Madhuban Building, 5, A Ln, above Can…" at bounding box center [144, 155] width 114 height 158
click at [12, 41] on icon at bounding box center [14, 39] width 5 height 6
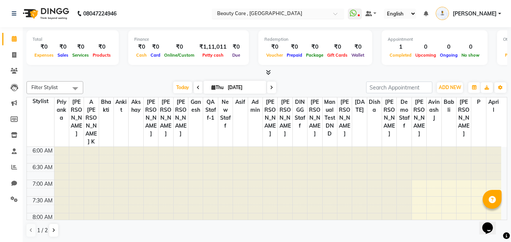
click at [263, 16] on input "text" at bounding box center [271, 15] width 110 height 8
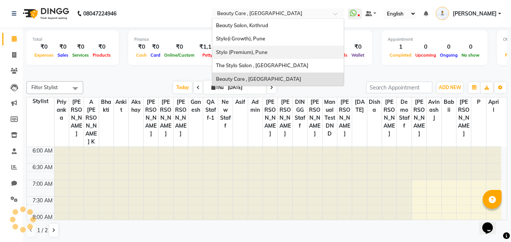
click at [261, 53] on span "Stylo (Premium), Pune" at bounding box center [241, 52] width 51 height 6
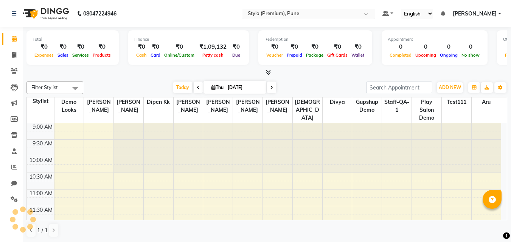
click at [267, 12] on input "text" at bounding box center [301, 15] width 110 height 8
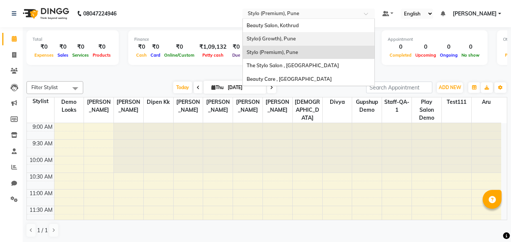
click at [273, 37] on span "Stylo(i Growth), Pune" at bounding box center [271, 39] width 49 height 6
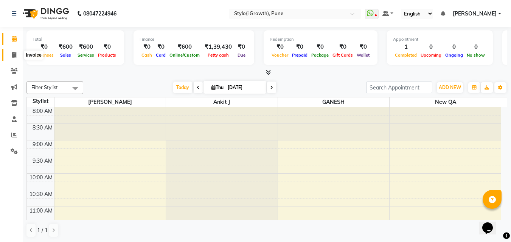
click at [13, 56] on icon at bounding box center [14, 55] width 4 height 6
select select "service"
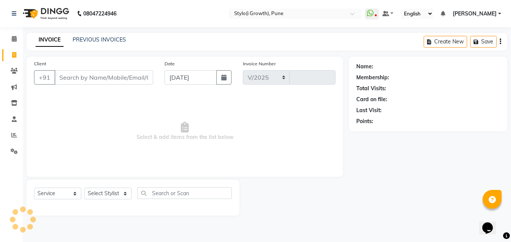
select select "7516"
type input "0024"
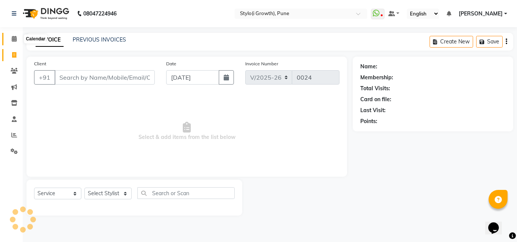
click at [13, 42] on span at bounding box center [14, 39] width 13 height 9
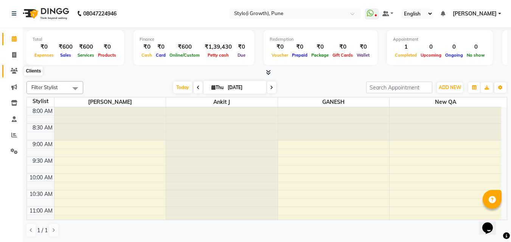
click at [13, 69] on icon at bounding box center [14, 71] width 7 height 6
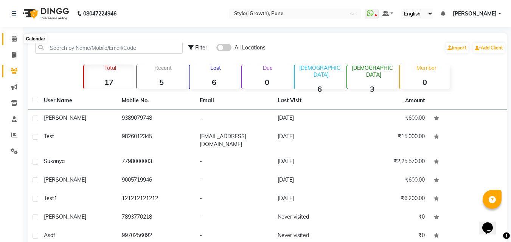
click at [14, 42] on span at bounding box center [14, 39] width 13 height 9
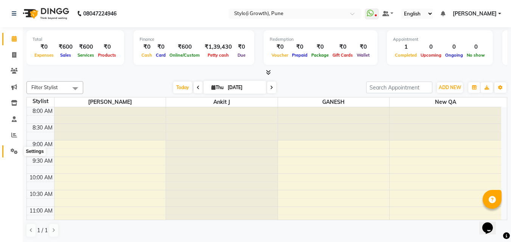
click at [12, 150] on icon at bounding box center [14, 152] width 7 height 6
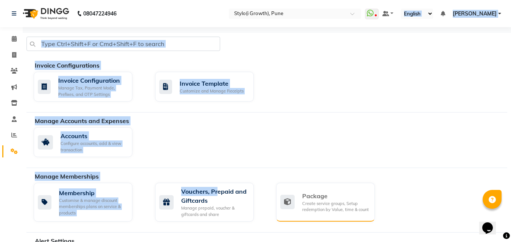
drag, startPoint x: 351, startPoint y: -33, endPoint x: 327, endPoint y: 192, distance: 225.9
click at [327, 192] on div "Manage Memberships Membership Customise & manage discount memberships plans on …" at bounding box center [266, 202] width 481 height 61
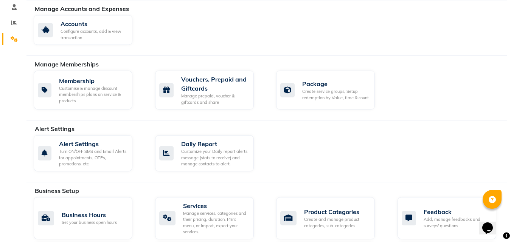
click at [295, 123] on div "Invoice Configurations Invoice Configuration Manage Tax, Payment Mode, Prefixes…" at bounding box center [266, 206] width 481 height 570
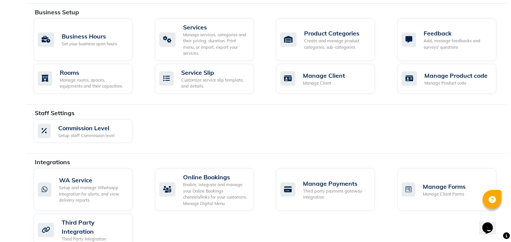
scroll to position [292, 0]
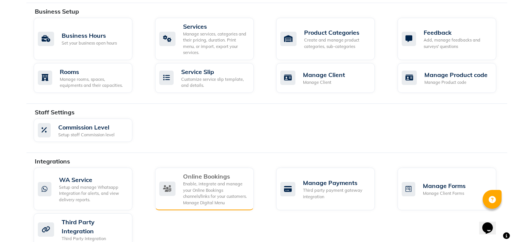
click at [199, 181] on div "Enable, integrate and manage your Online Bookings channels/links for your custo…" at bounding box center [215, 193] width 65 height 25
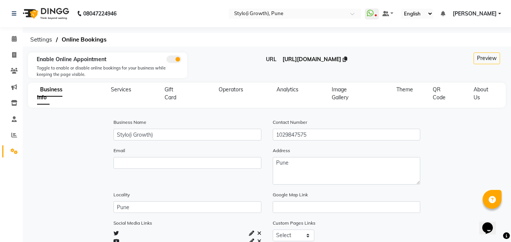
click at [308, 60] on span "[URL][DOMAIN_NAME]" at bounding box center [311, 59] width 59 height 7
click at [14, 53] on icon at bounding box center [14, 55] width 4 height 6
select select "7516"
select select "service"
